Goal: Task Accomplishment & Management: Use online tool/utility

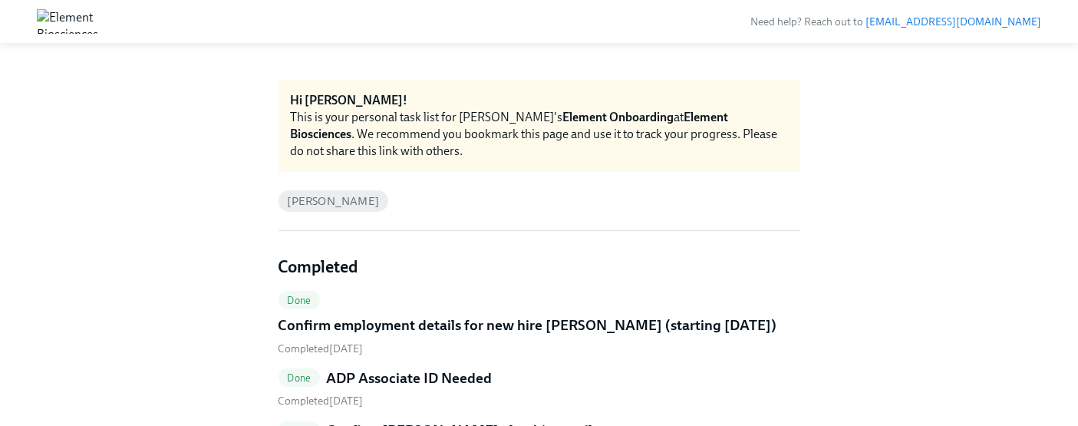
scroll to position [161, 0]
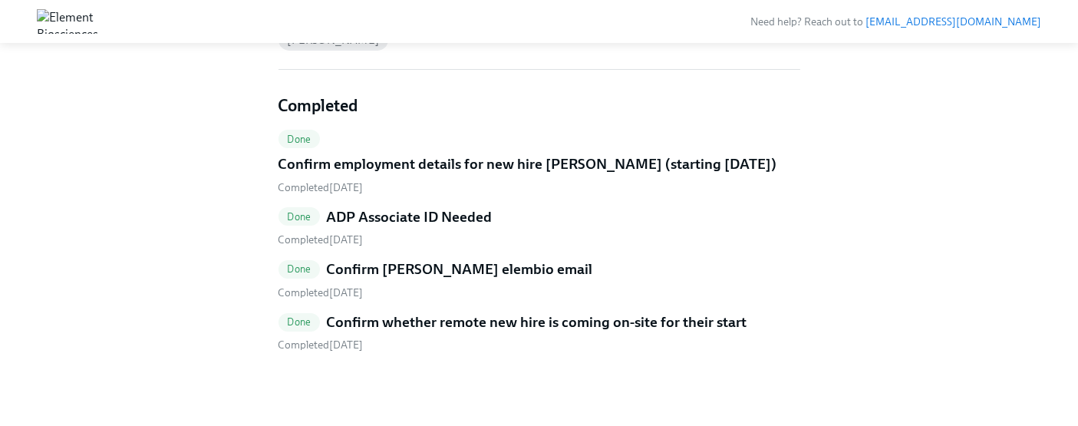
click at [589, 328] on h5 "Confirm whether remote new hire is coming on-site for their start" at bounding box center [536, 322] width 420 height 20
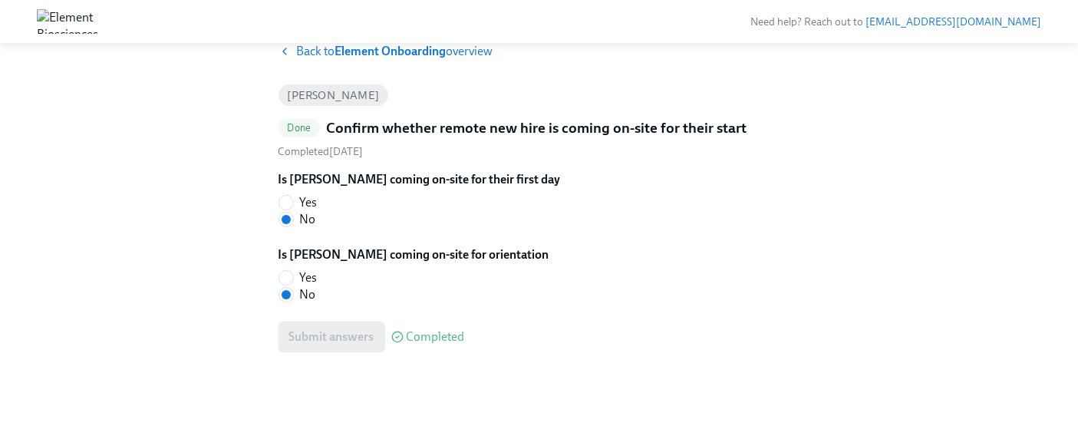
scroll to position [36, 0]
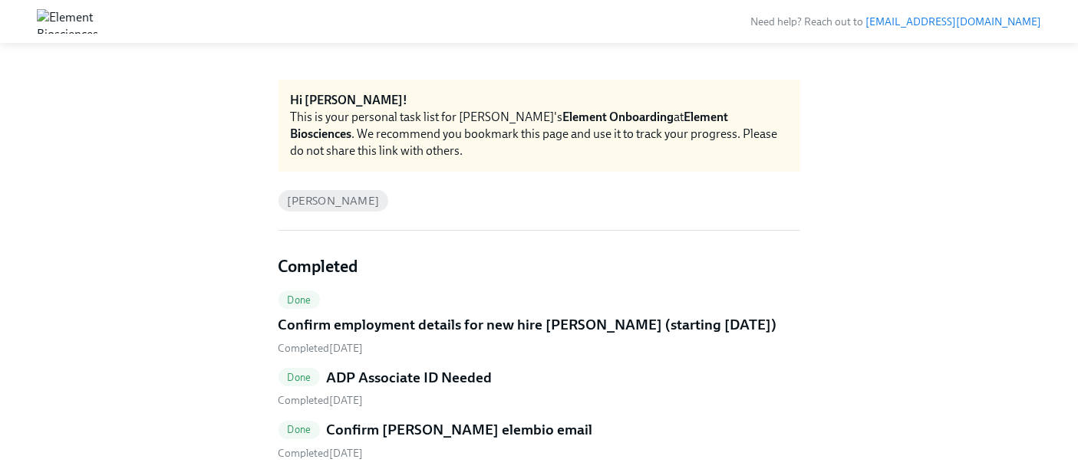
scroll to position [117, 0]
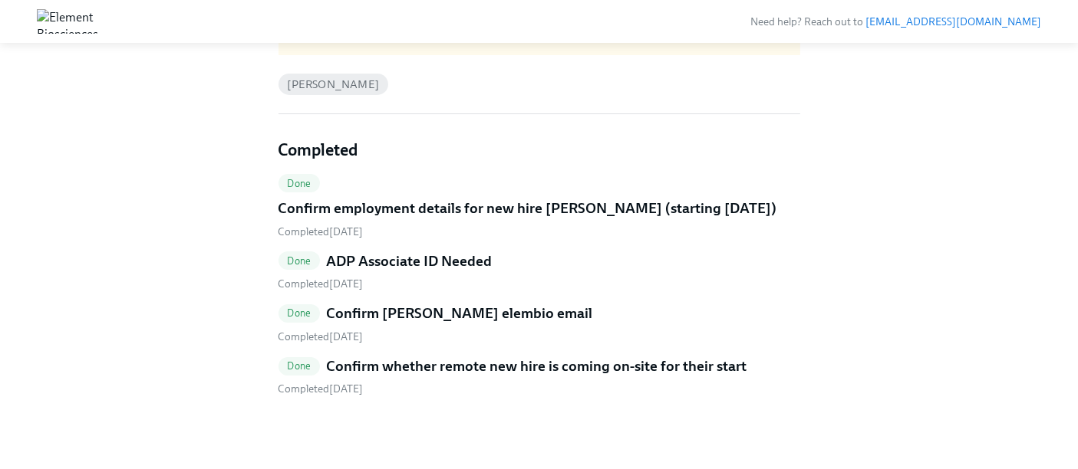
click at [558, 363] on h5 "Confirm whether remote new hire is coming on-site for their start" at bounding box center [536, 367] width 420 height 20
